Goal: Check status: Check status

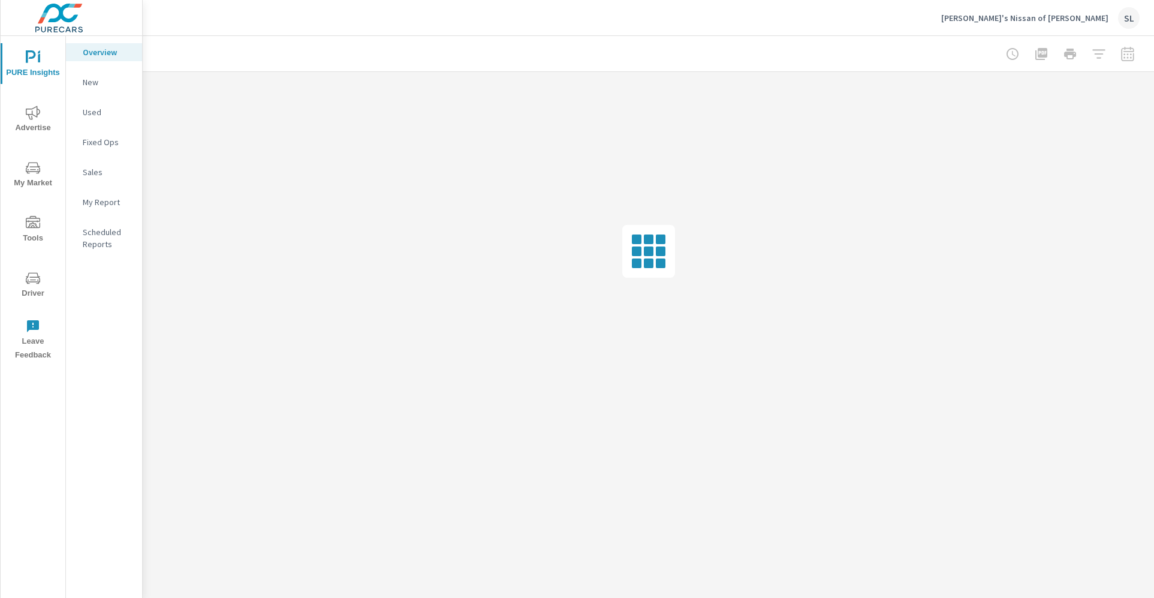
click at [36, 107] on icon "nav menu" at bounding box center [33, 112] width 14 height 14
click at [95, 81] on p "Search" at bounding box center [108, 82] width 50 height 12
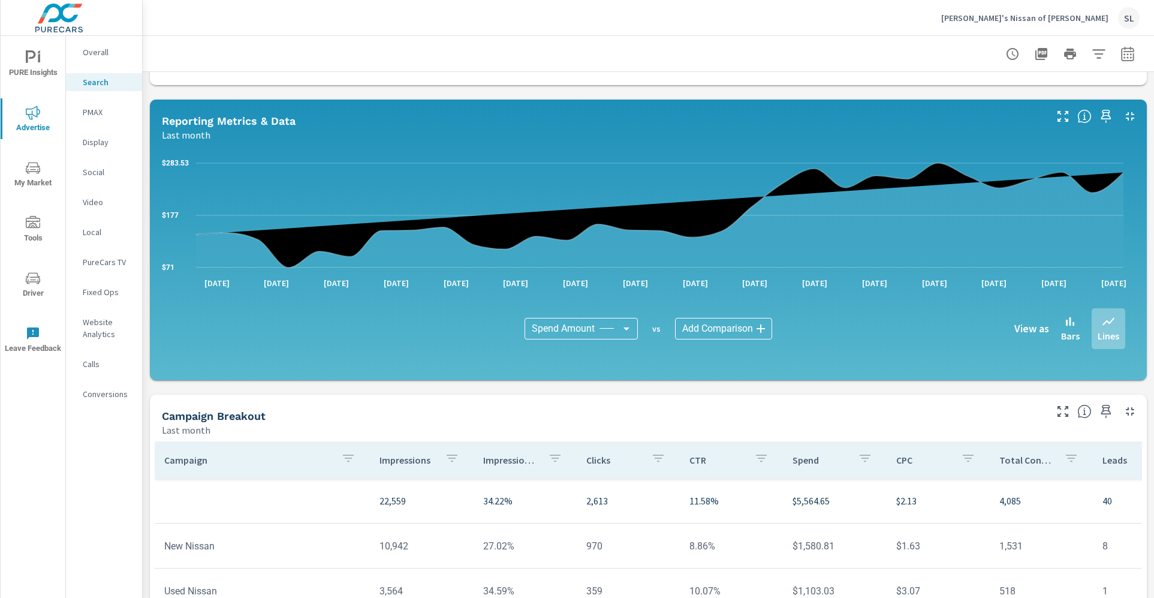
scroll to position [587, 0]
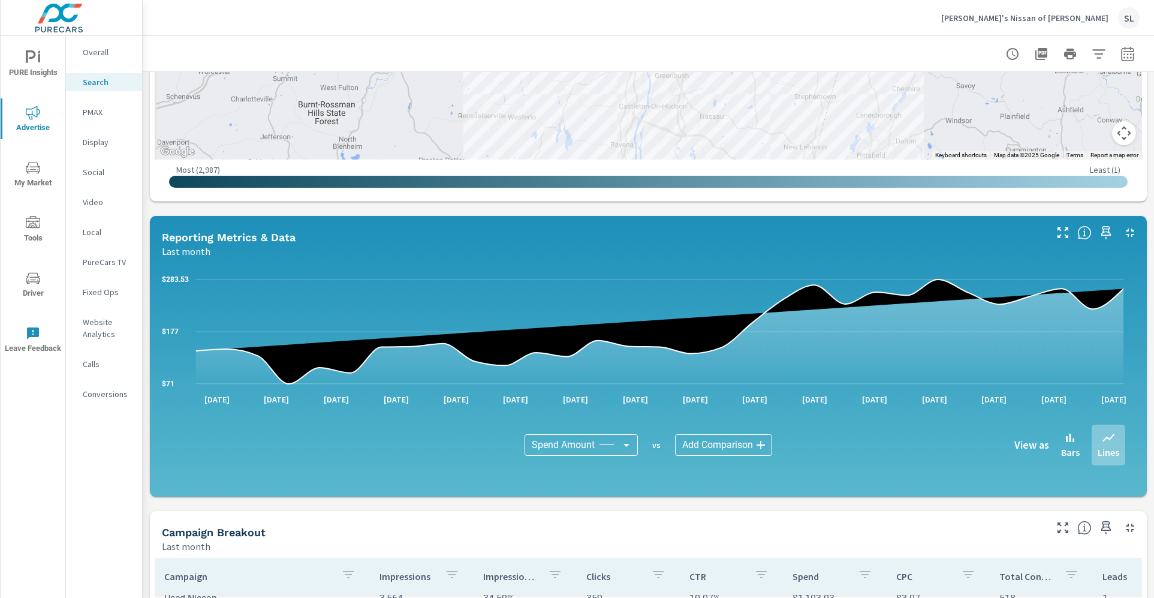
scroll to position [751, 0]
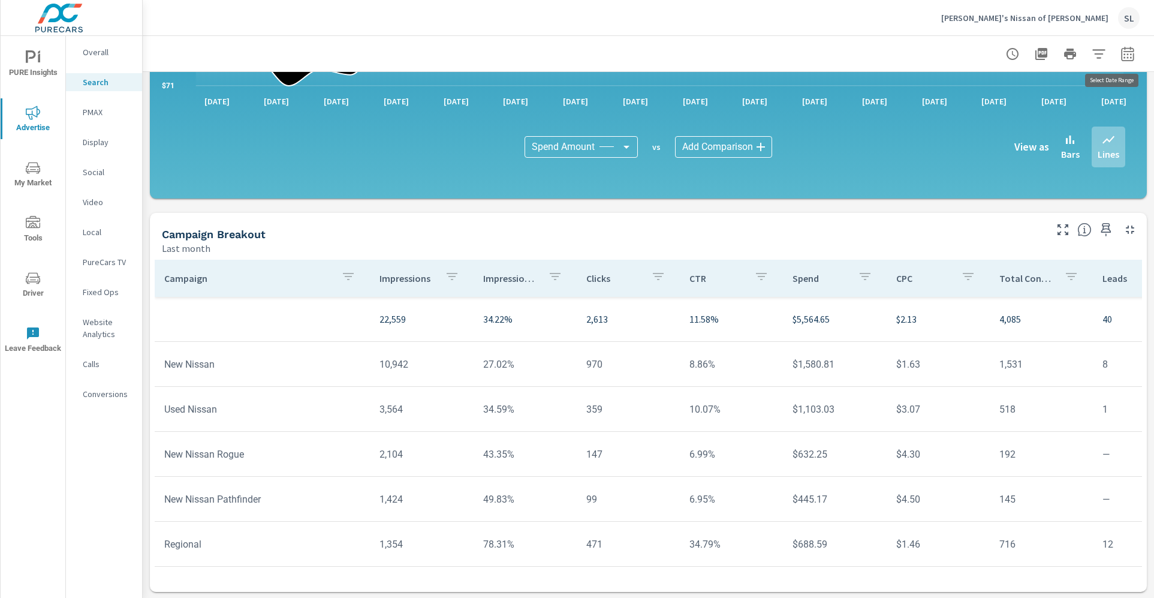
click at [1123, 57] on icon "button" at bounding box center [1127, 55] width 8 height 5
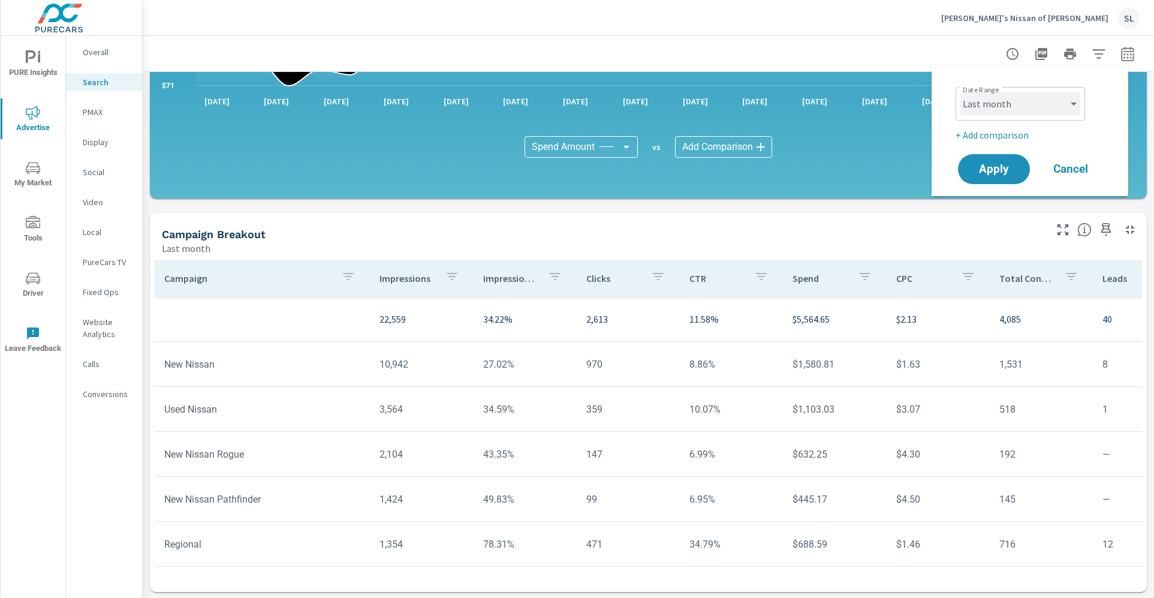
click at [1049, 103] on select "Custom [DATE] Last week Last 7 days Last 14 days Last 30 days Last 45 days Last…" at bounding box center [1020, 104] width 120 height 24
select select "Month to date"
click at [1017, 166] on span "Apply" at bounding box center [993, 169] width 49 height 11
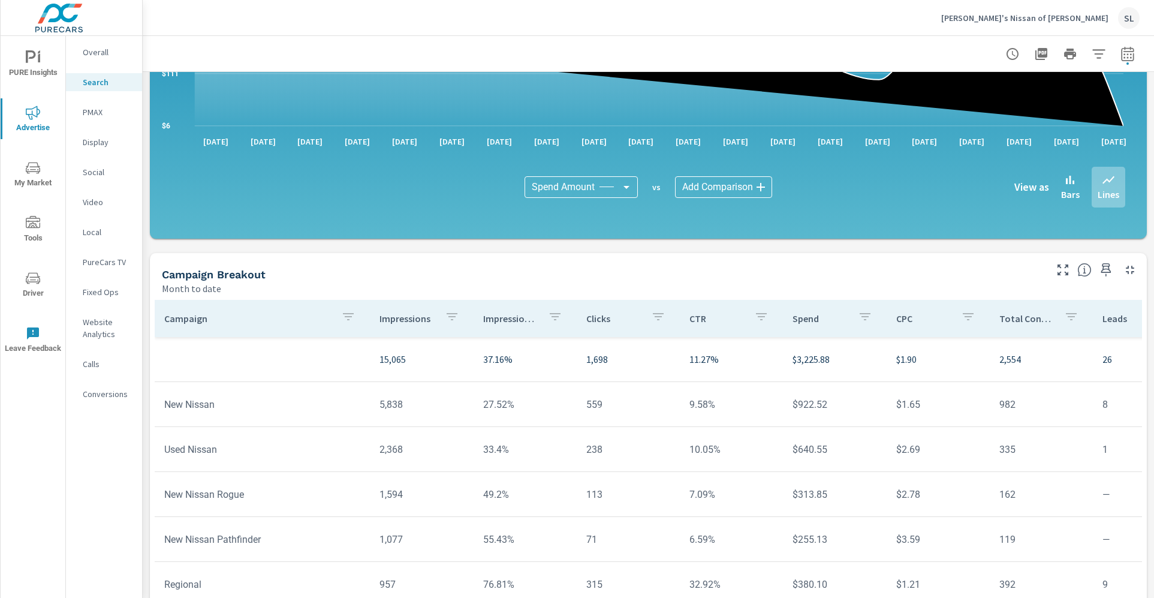
scroll to position [751, 0]
